Goal: Information Seeking & Learning: Learn about a topic

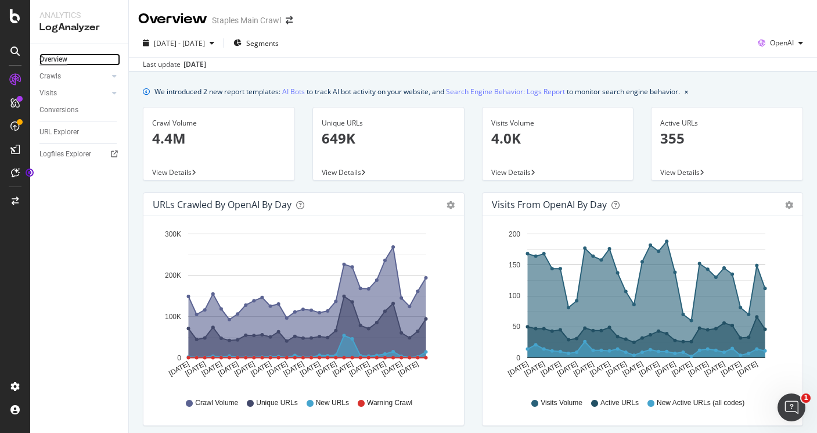
click at [46, 59] on div "Overview" at bounding box center [53, 59] width 28 height 12
click at [15, 20] on icon at bounding box center [15, 16] width 10 height 14
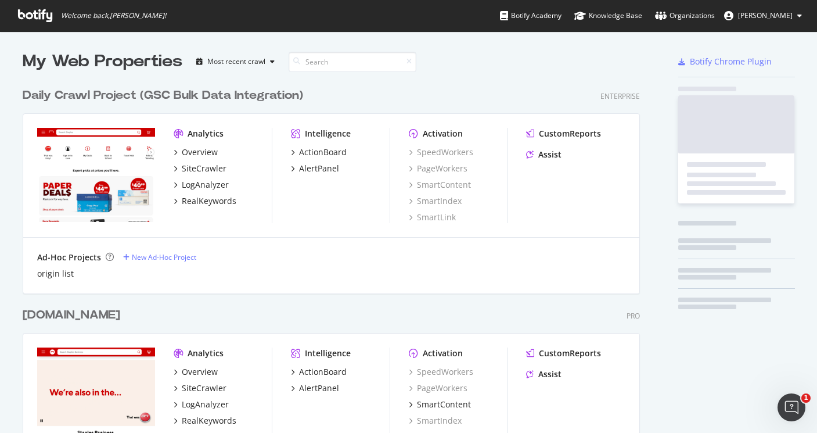
scroll to position [424, 799]
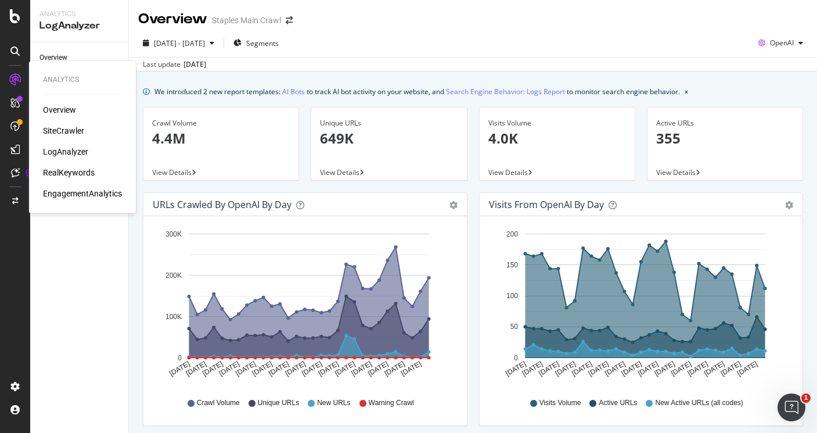
click at [62, 109] on div "Overview" at bounding box center [59, 110] width 33 height 12
